Goal: Information Seeking & Learning: Understand process/instructions

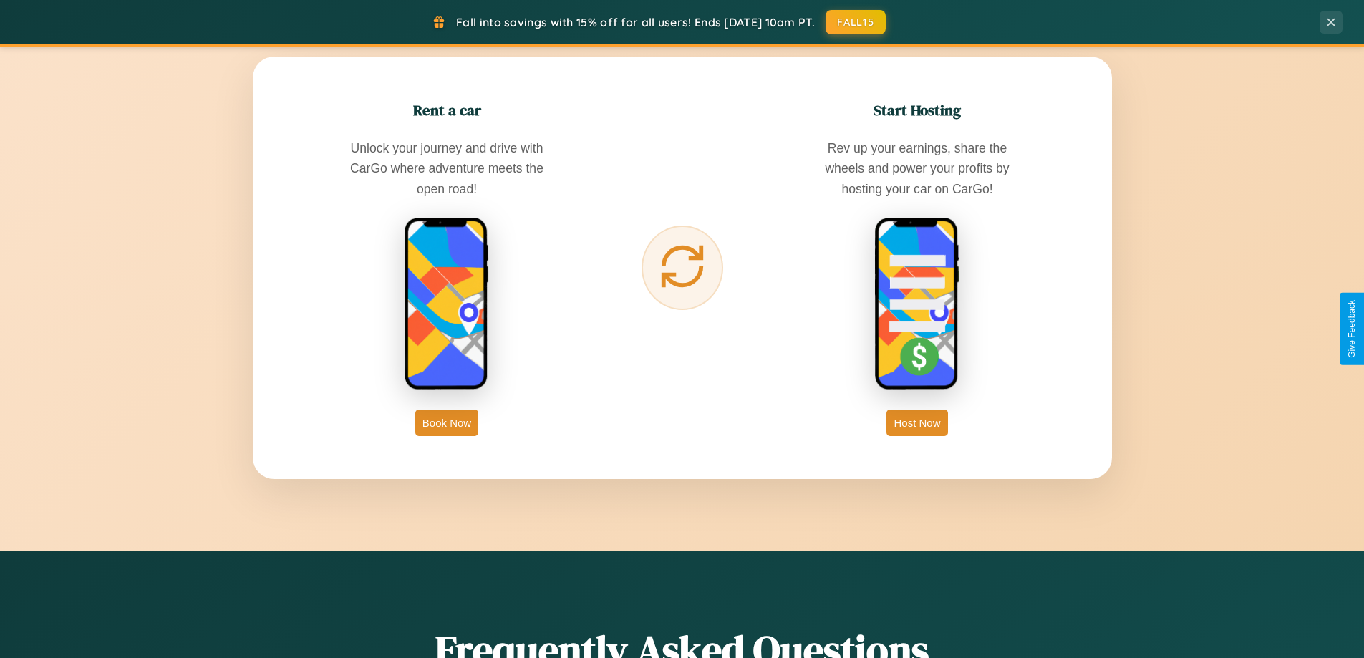
scroll to position [2300, 0]
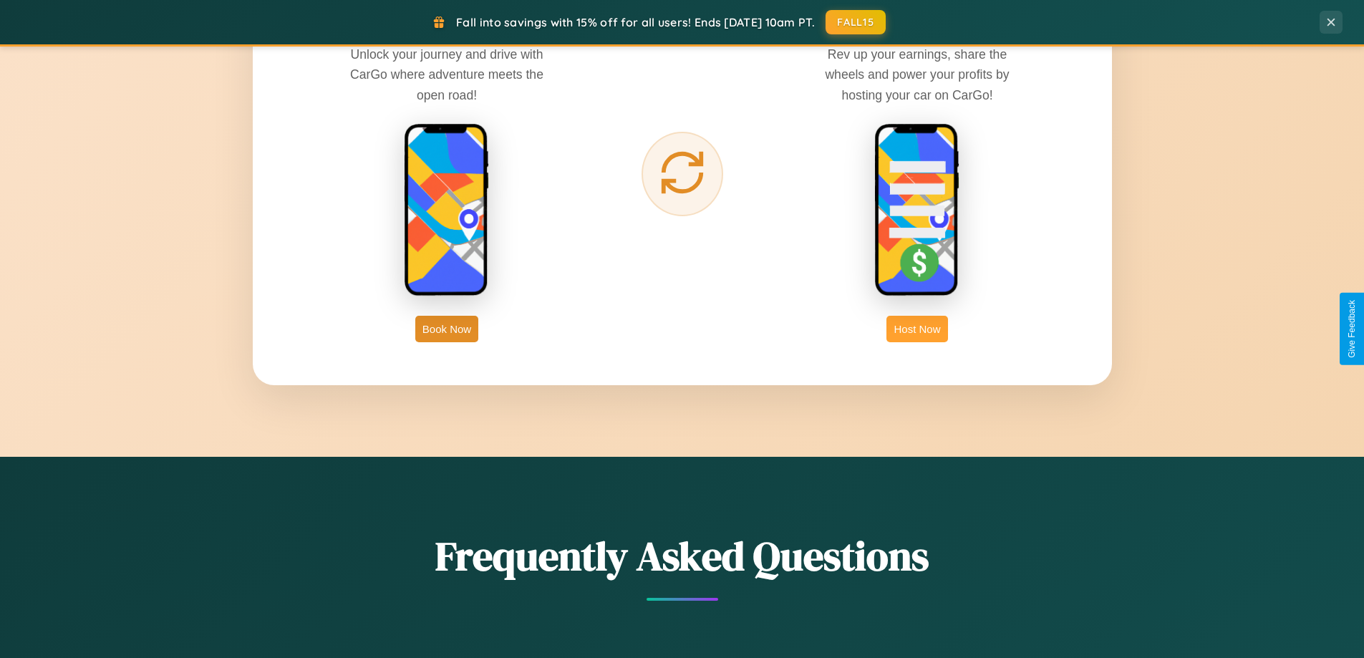
click at [917, 329] on button "Host Now" at bounding box center [916, 329] width 61 height 26
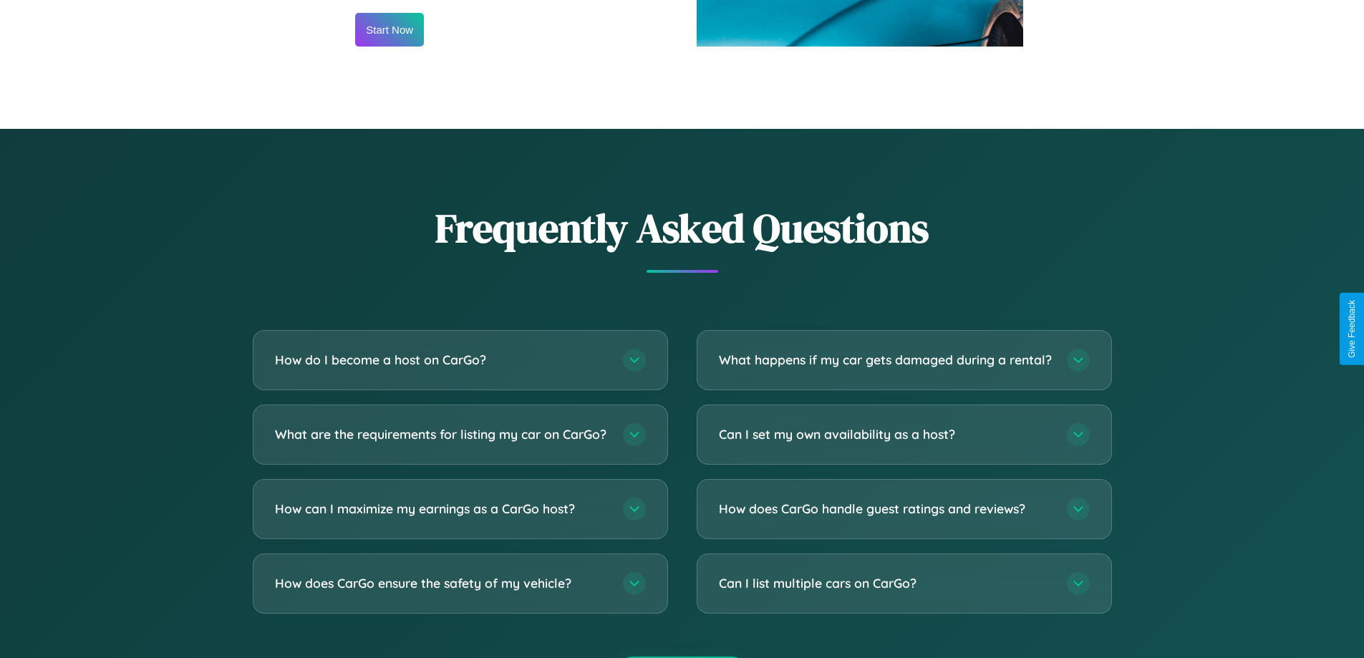
scroll to position [1935, 0]
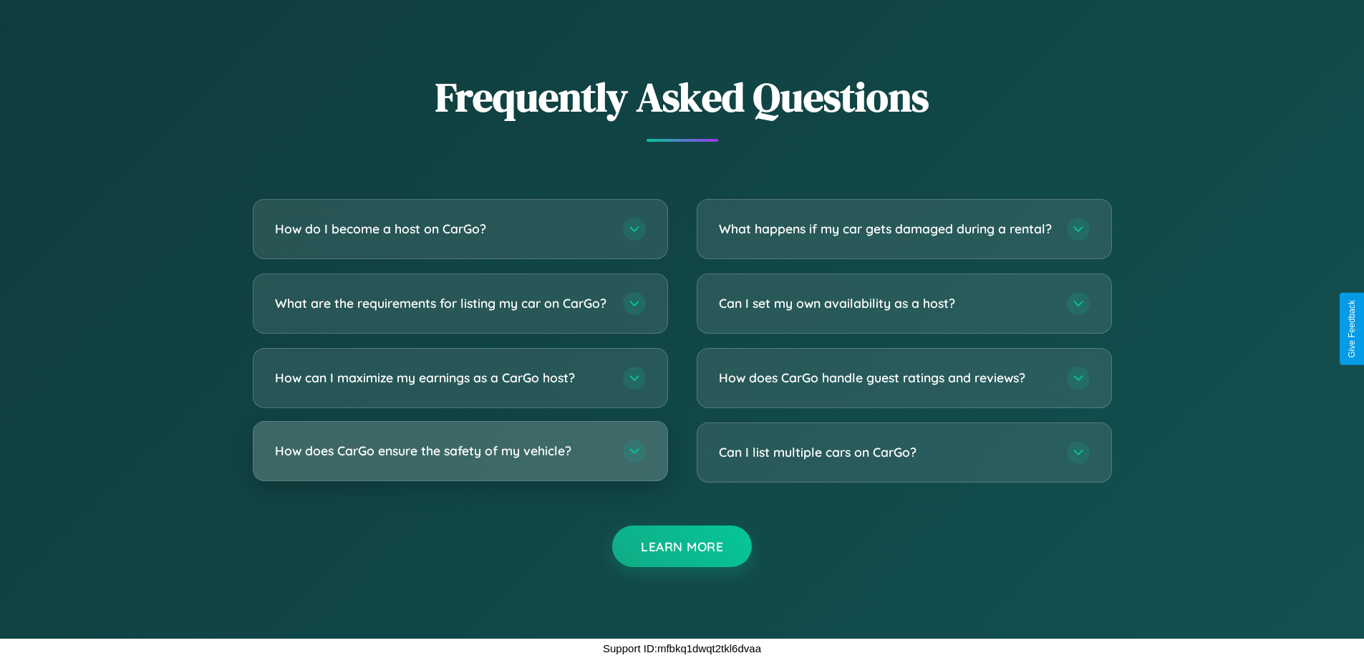
click at [460, 450] on h3 "How does CarGo ensure the safety of my vehicle?" at bounding box center [442, 451] width 334 height 18
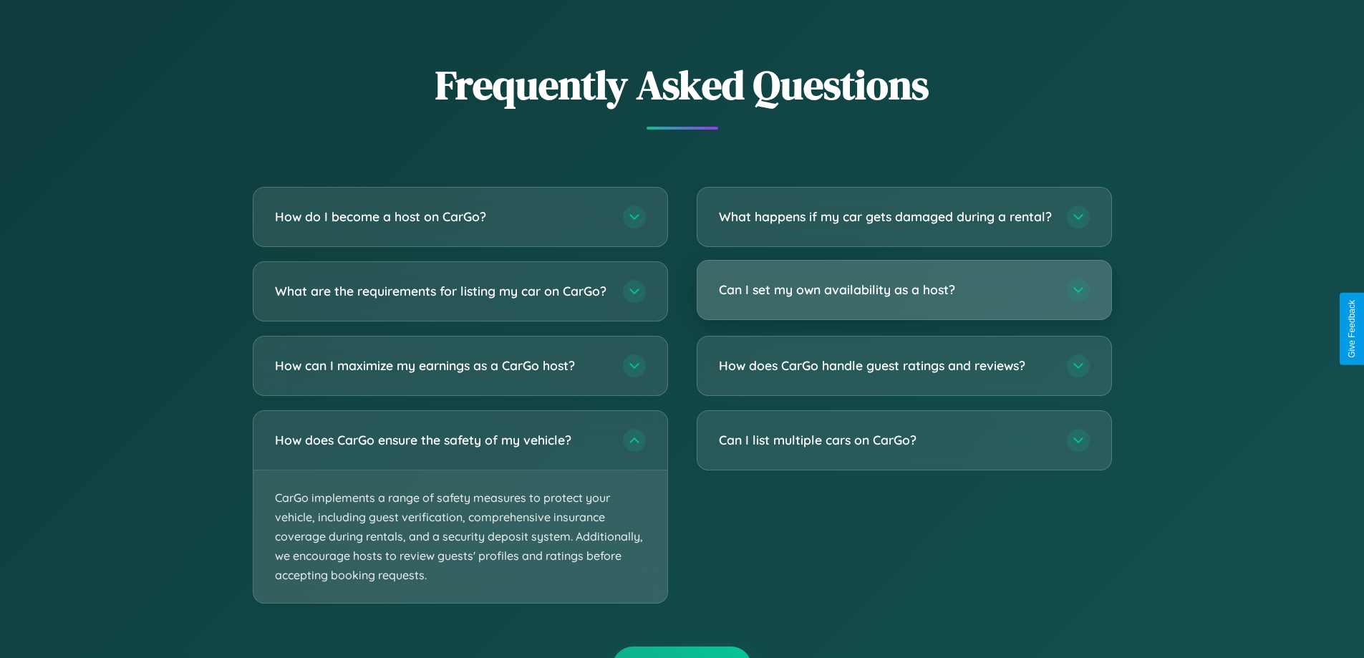
click at [903, 299] on h3 "Can I set my own availability as a host?" at bounding box center [886, 290] width 334 height 18
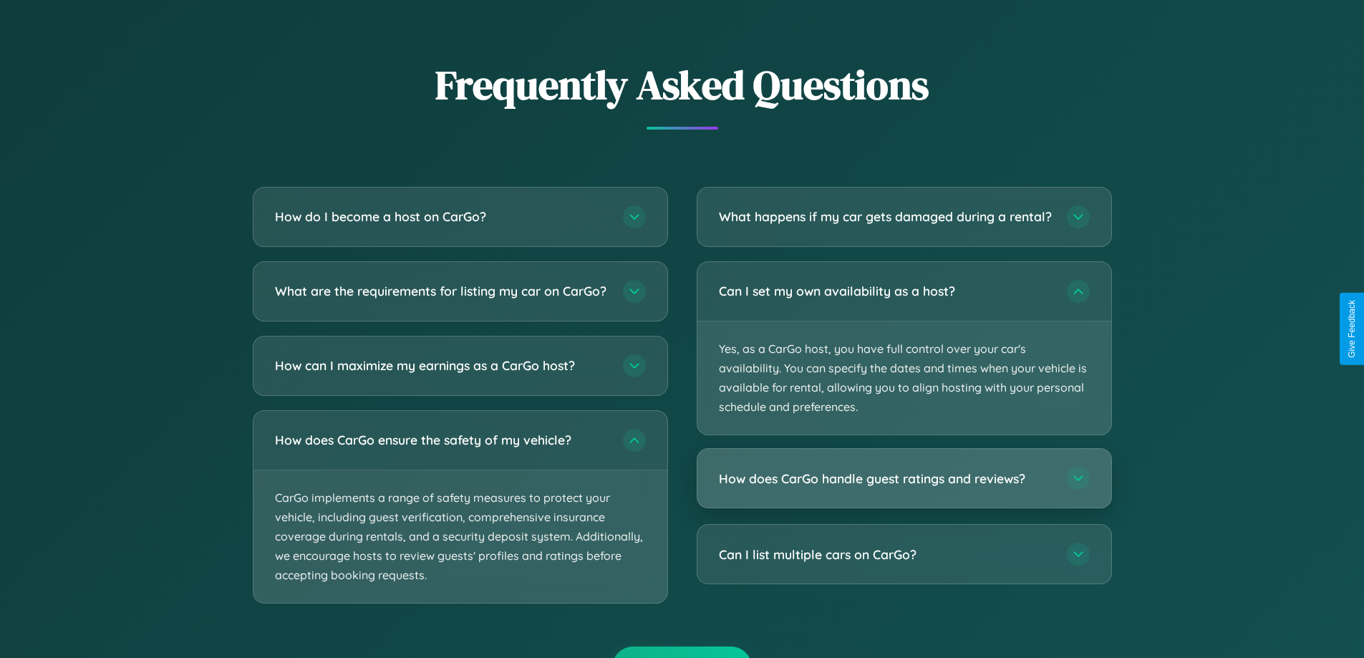
click at [903, 487] on h3 "How does CarGo handle guest ratings and reviews?" at bounding box center [886, 479] width 334 height 18
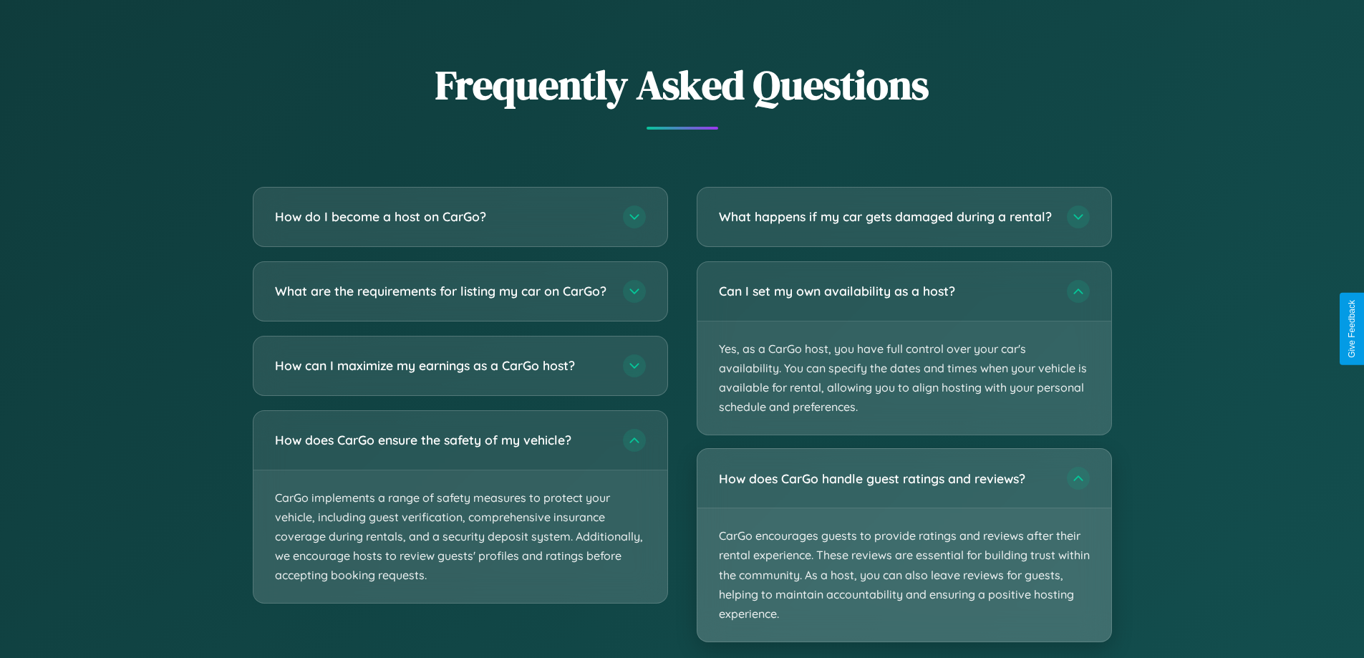
click at [903, 557] on p "CarGo encourages guests to provide ratings and reviews after their rental exper…" at bounding box center [904, 574] width 414 height 133
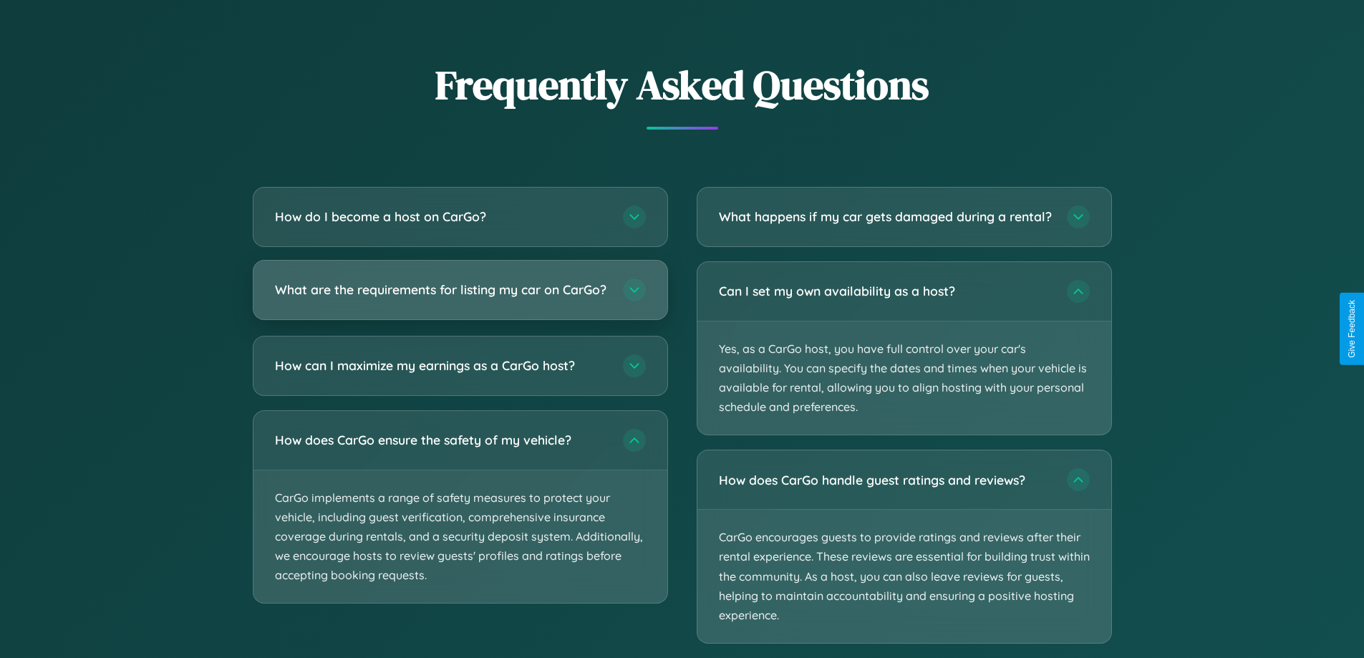
click at [460, 297] on h3 "What are the requirements for listing my car on CarGo?" at bounding box center [442, 290] width 334 height 18
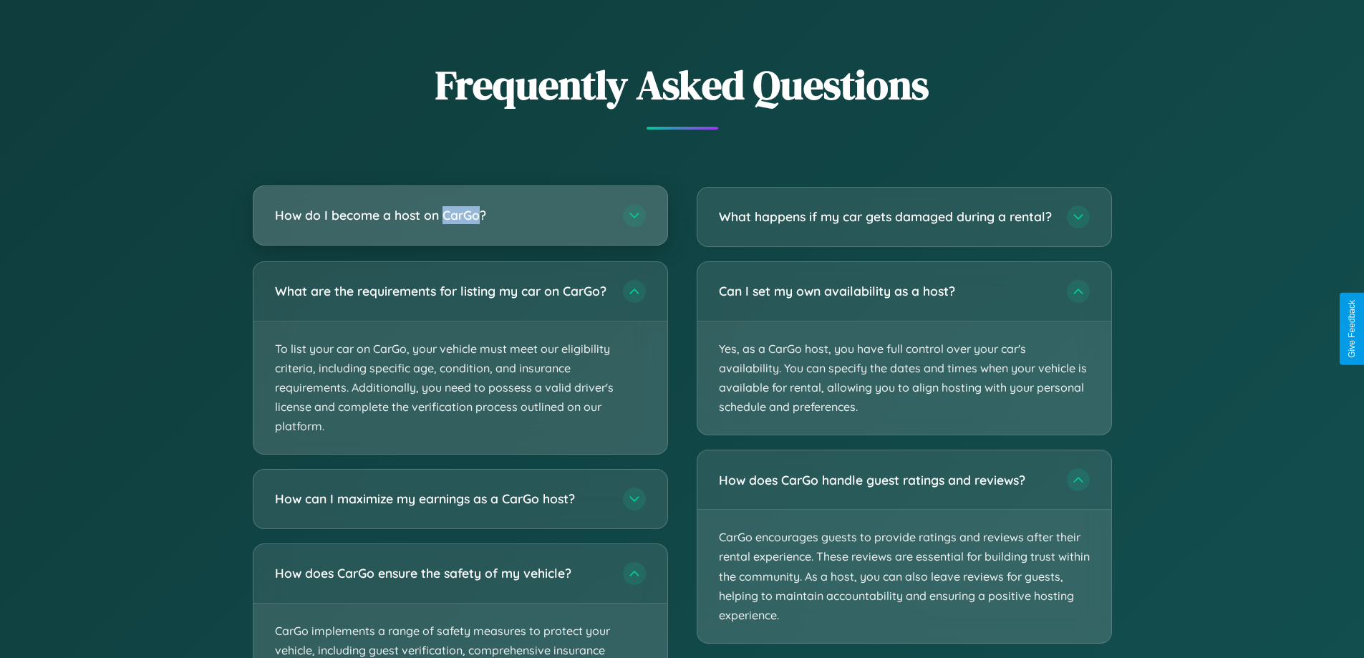
click at [460, 215] on h3 "How do I become a host on CarGo?" at bounding box center [442, 215] width 334 height 18
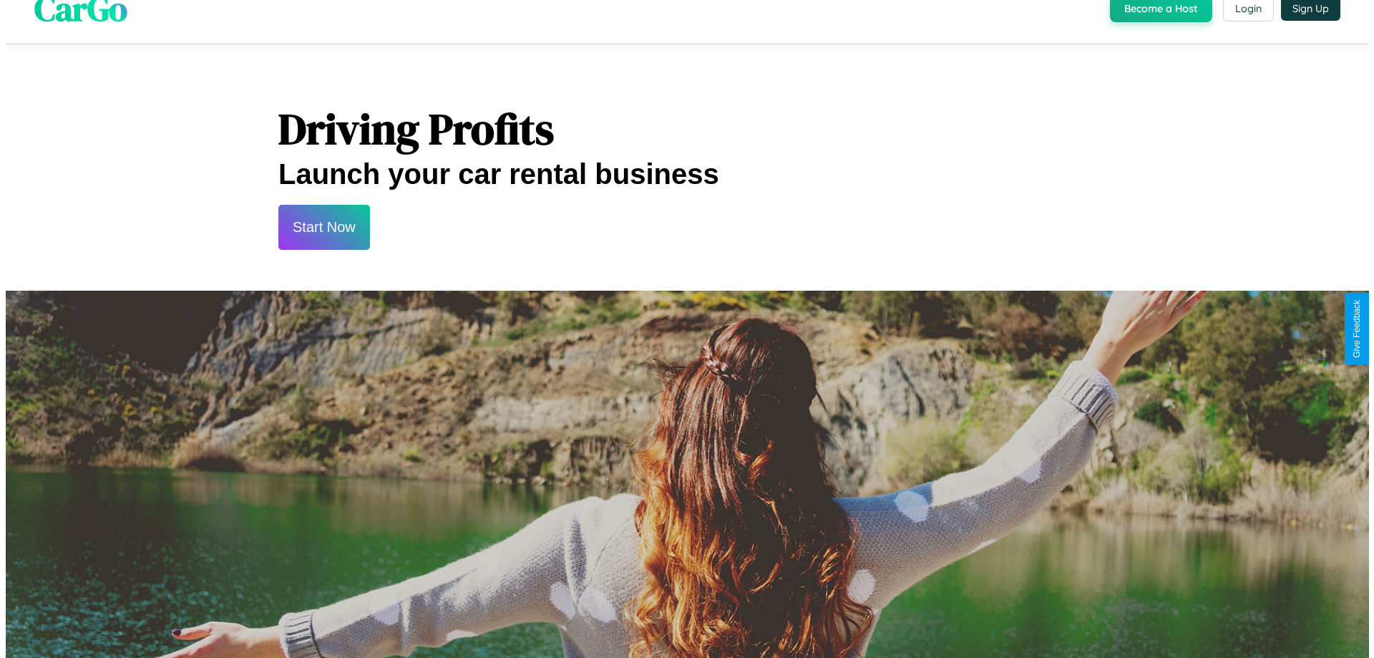
scroll to position [0, 0]
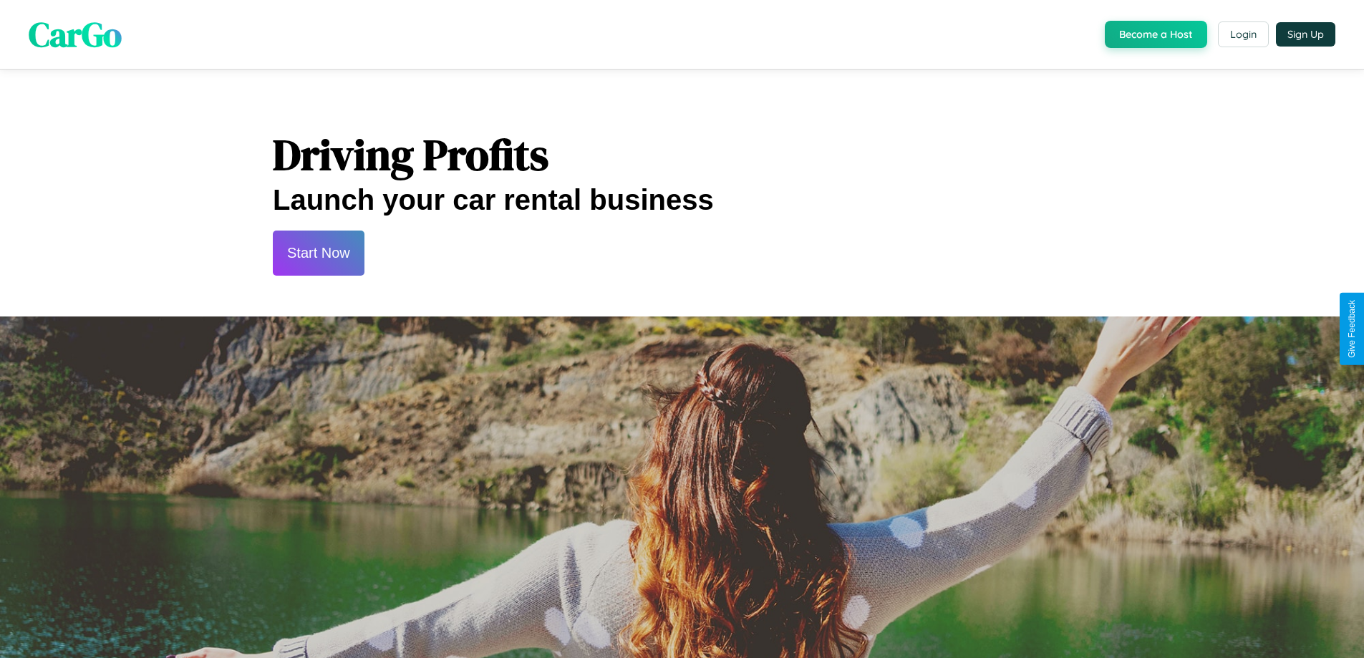
click at [318, 253] on button "Start Now" at bounding box center [319, 252] width 92 height 45
